Goal: Task Accomplishment & Management: Complete application form

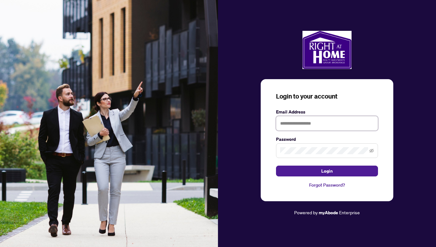
click at [317, 125] on input "text" at bounding box center [327, 123] width 102 height 15
type input "**********"
click at [276, 166] on button "Login" at bounding box center [327, 171] width 102 height 11
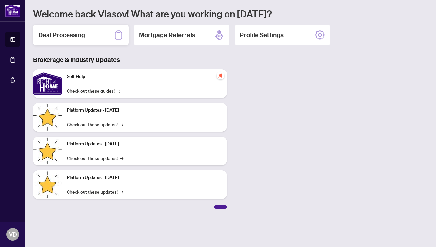
click at [59, 36] on h2 "Deal Processing" at bounding box center [61, 35] width 47 height 9
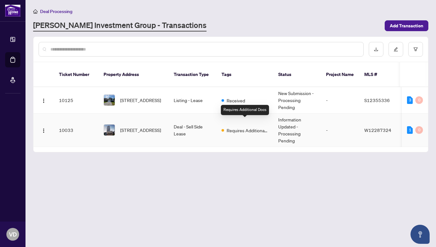
click at [235, 127] on span "Requires Additional Docs" at bounding box center [246, 130] width 41 height 7
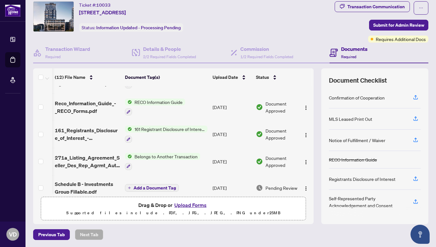
scroll to position [0, 16]
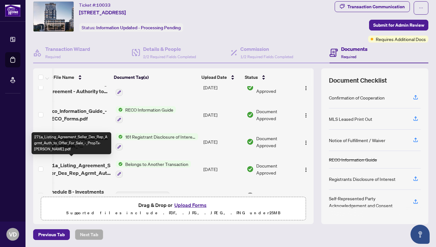
click at [86, 165] on span "271a_Listing_Agreement_Seller_Des_Rep_Agrmt_Auth_to_Offer_For_Sale_-_PropTx-[PE…" at bounding box center [78, 169] width 65 height 15
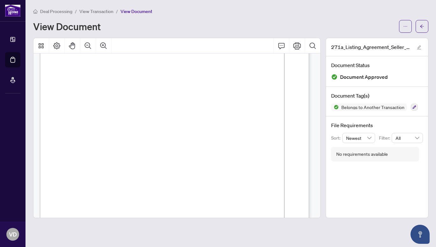
scroll to position [64, 0]
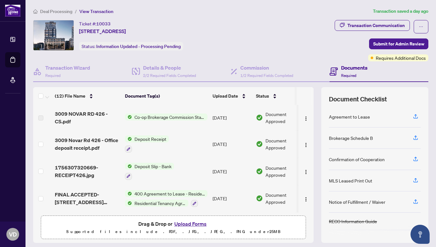
click at [182, 116] on span "Co-op Brokerage Commission Statement" at bounding box center [169, 117] width 75 height 7
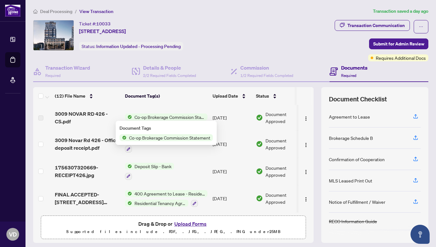
click at [173, 135] on span "Co-op Brokerage Commission Statement" at bounding box center [169, 137] width 86 height 7
click at [137, 137] on span "Co-op Brokerage Commission Statement" at bounding box center [169, 137] width 86 height 7
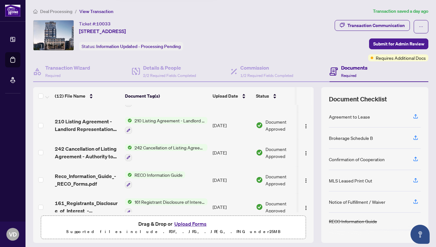
scroll to position [215, 0]
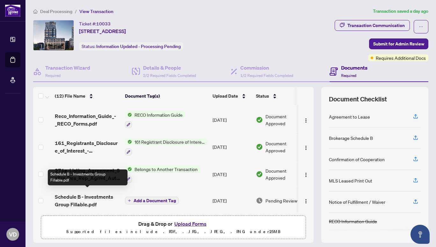
click at [90, 197] on span "Schedule B - Investments Group Fillable.pdf" at bounding box center [87, 200] width 65 height 15
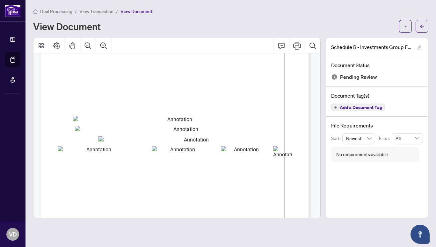
scroll to position [18, 0]
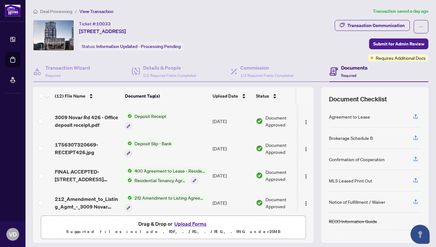
scroll to position [25, 0]
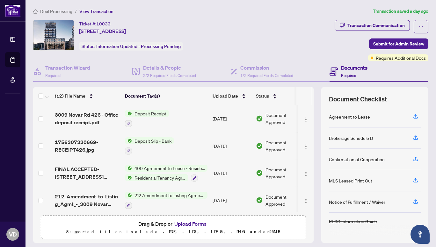
click at [274, 172] on span "Document Approved" at bounding box center [284, 173] width 39 height 14
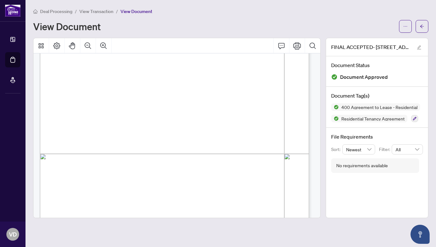
scroll to position [8050, 0]
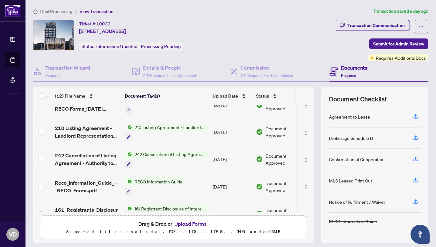
scroll to position [215, 0]
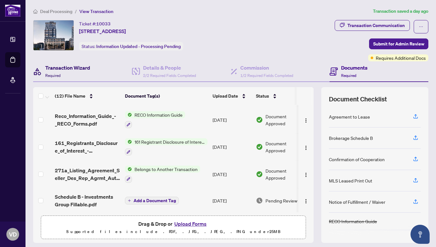
click at [75, 68] on h4 "Transaction Wizard" at bounding box center [67, 68] width 45 height 8
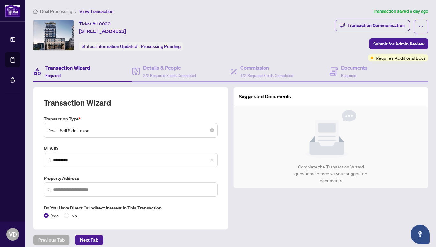
type input "**********"
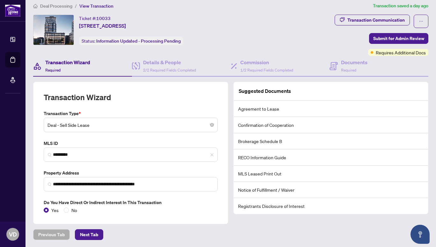
scroll to position [5, 0]
click at [143, 68] on span "2/2 Required Fields Completed" at bounding box center [169, 70] width 53 height 5
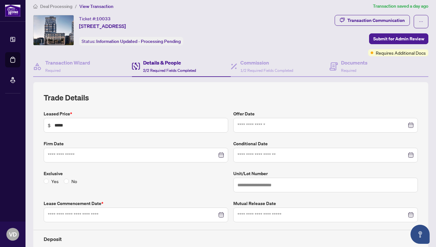
type input "**********"
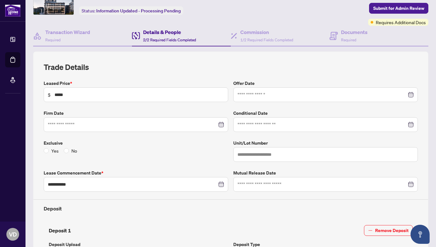
scroll to position [35, 0]
click at [242, 39] on span "1/2 Required Fields Completed" at bounding box center [266, 40] width 53 height 5
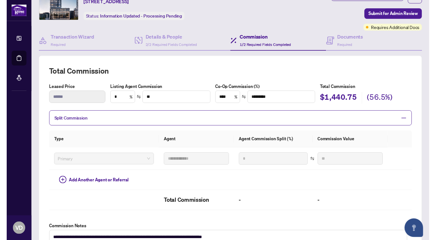
scroll to position [32, 0]
